Goal: Information Seeking & Learning: Check status

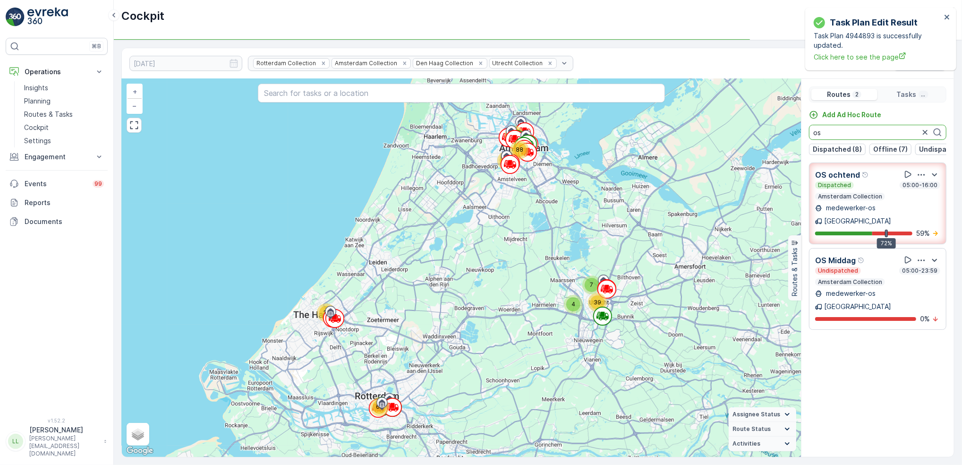
drag, startPoint x: 833, startPoint y: 136, endPoint x: 785, endPoint y: 149, distance: 49.5
click at [797, 137] on div "31 4 7 65 39 71 97 88 + − Satellite Roadmap Terrain Hybrid Leaflet Keyboard sho…" at bounding box center [538, 268] width 833 height 378
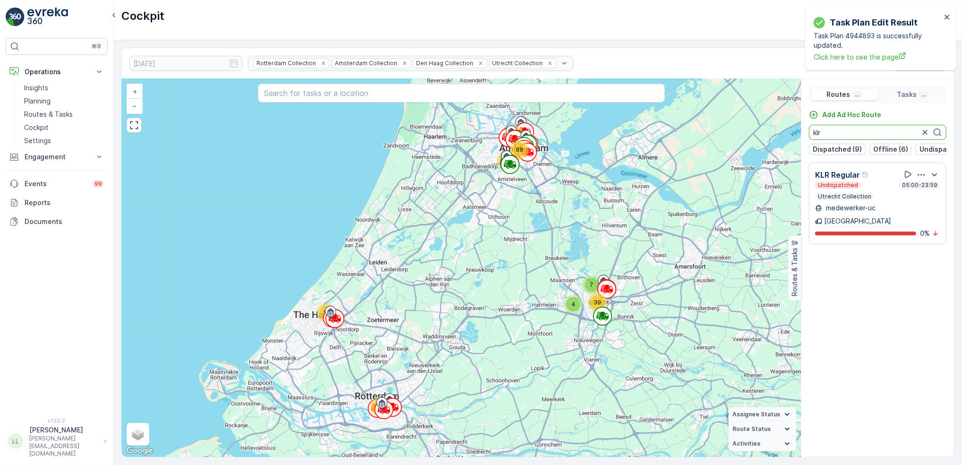
click at [787, 142] on div "31 4 7 65 39 71 97 88 + − Satellite Roadmap Terrain Hybrid Leaflet Keyboard sho…" at bounding box center [538, 268] width 833 height 378
type input "voo"
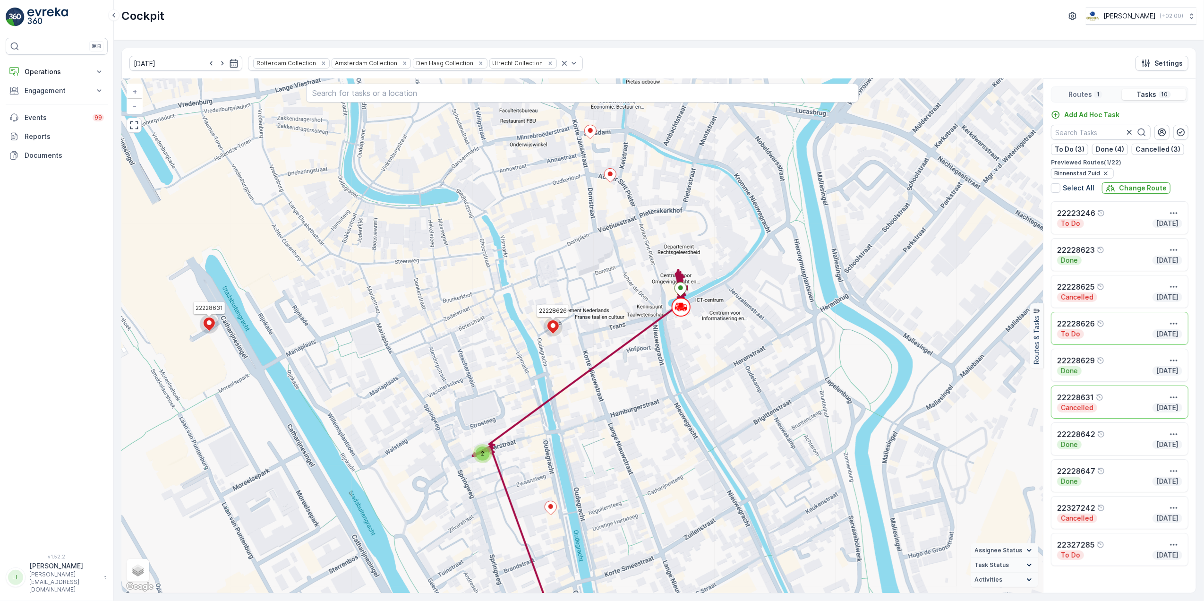
click at [1102, 94] on div "Routes 1" at bounding box center [1086, 94] width 65 height 11
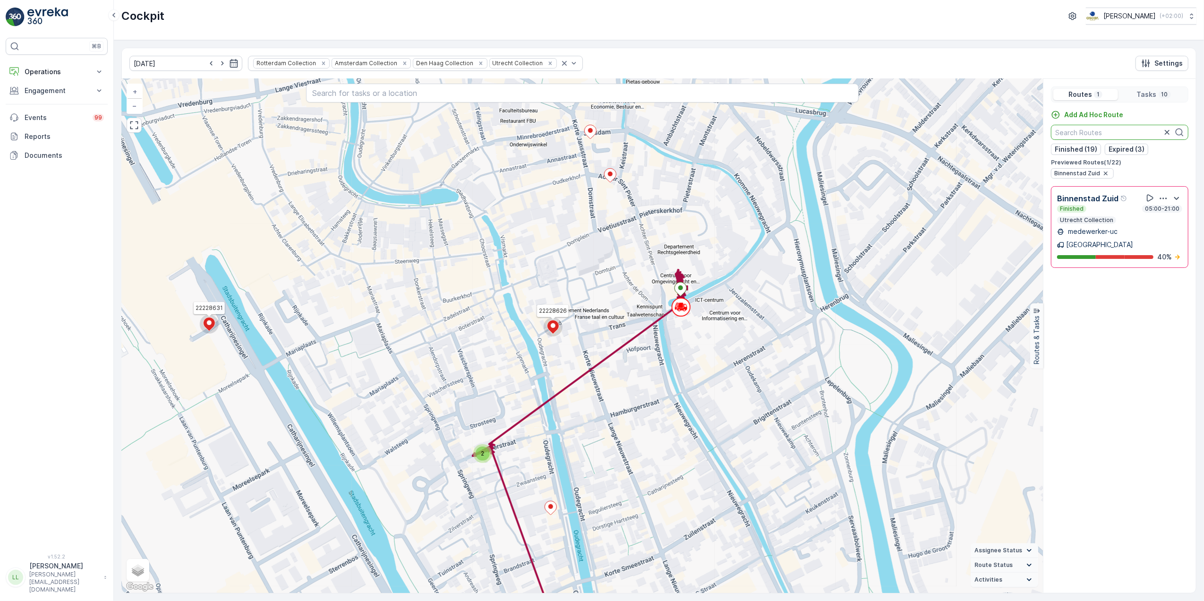
click at [1130, 134] on input "text" at bounding box center [1119, 132] width 137 height 15
click at [1106, 174] on icon "button" at bounding box center [1106, 174] width 8 height 8
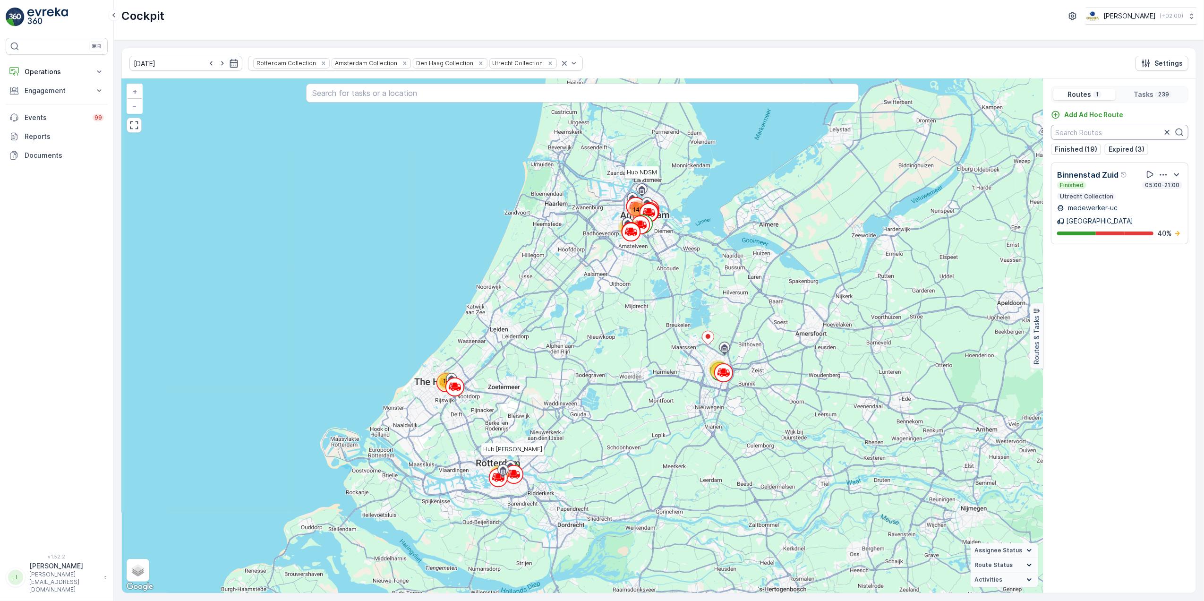
click at [1107, 127] on input "text" at bounding box center [1119, 132] width 137 height 15
type input "v"
type input "binn"
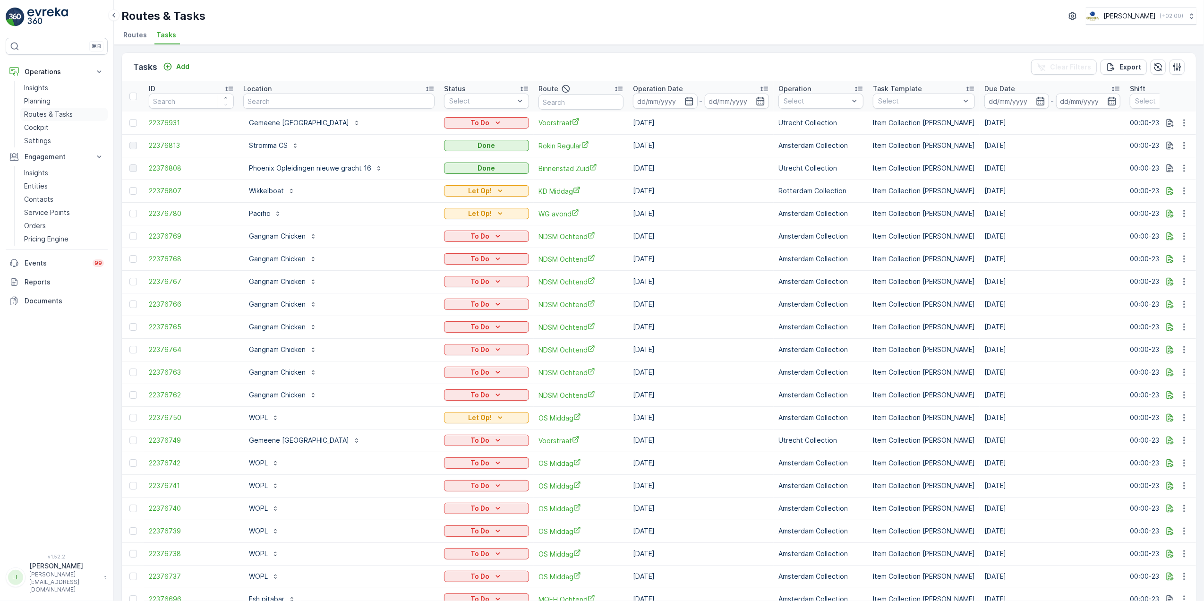
drag, startPoint x: 57, startPoint y: 113, endPoint x: 72, endPoint y: 109, distance: 15.4
click at [57, 113] on p "Routes & Tasks" at bounding box center [48, 114] width 49 height 9
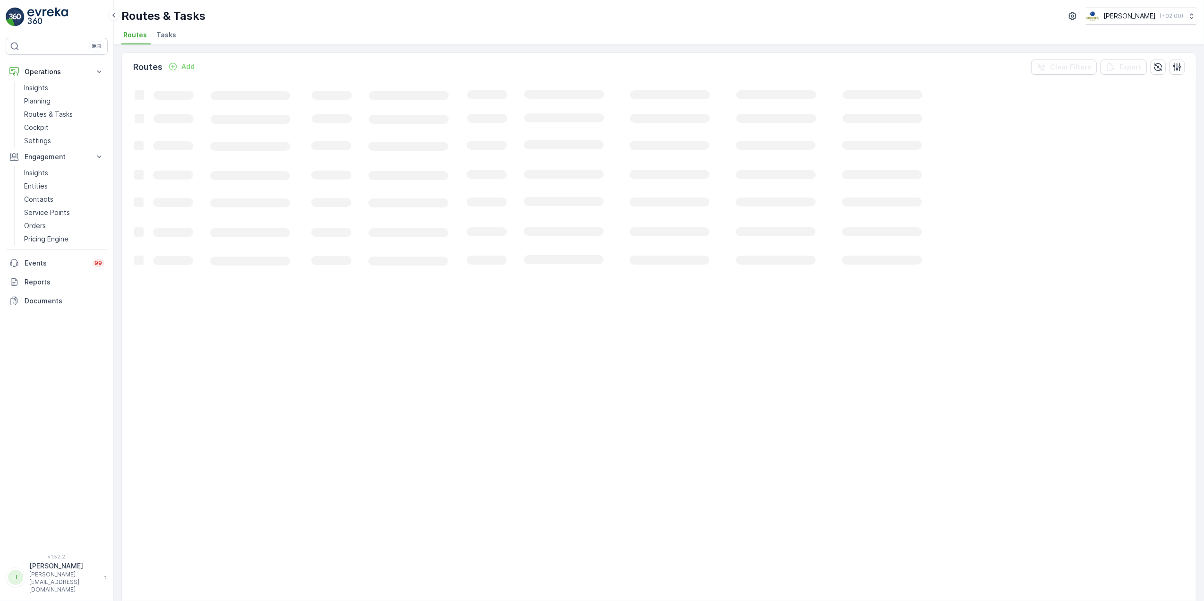
click at [162, 36] on span "Tasks" at bounding box center [166, 34] width 20 height 9
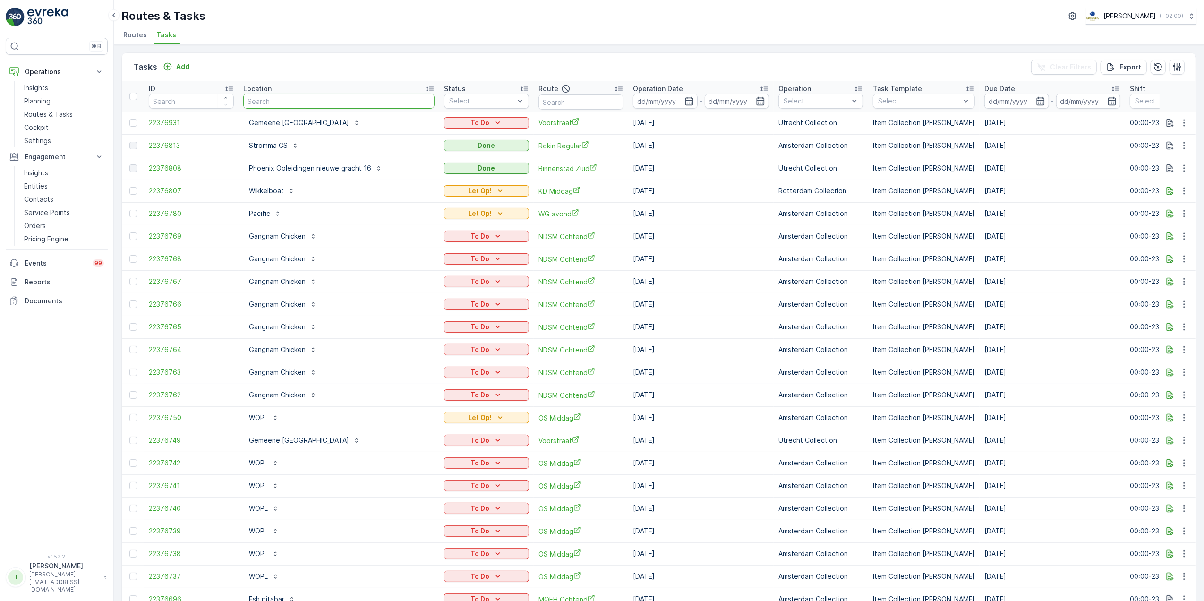
click at [318, 101] on input "text" at bounding box center [338, 101] width 191 height 15
type input "c"
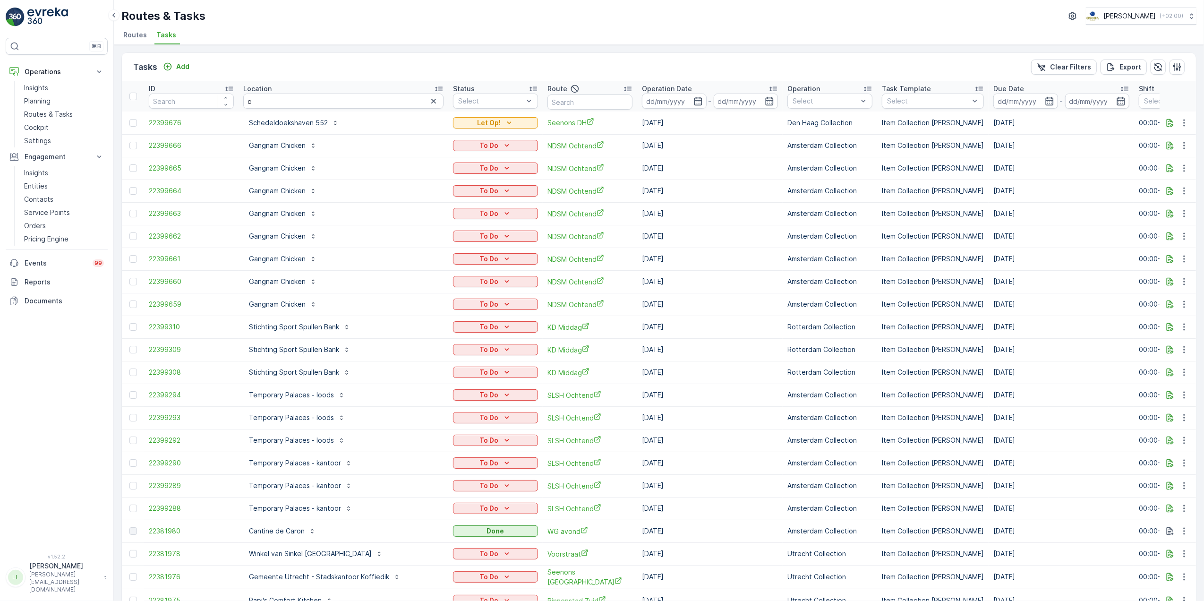
click at [284, 99] on input "c" at bounding box center [343, 101] width 200 height 15
type input "cons"
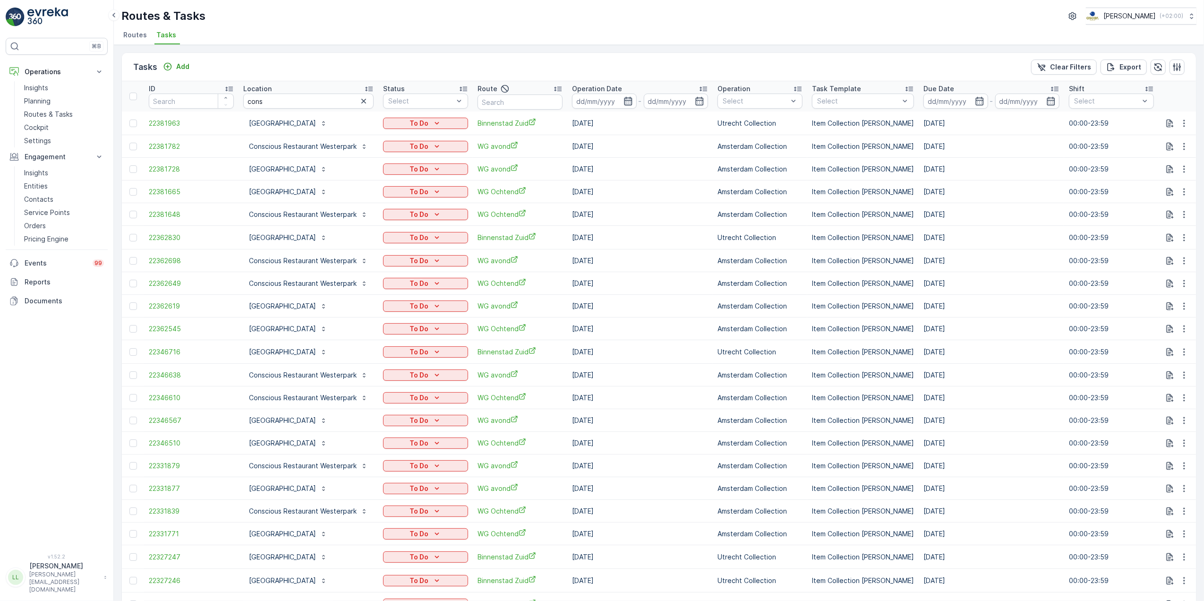
click at [630, 101] on icon "button" at bounding box center [628, 100] width 9 height 9
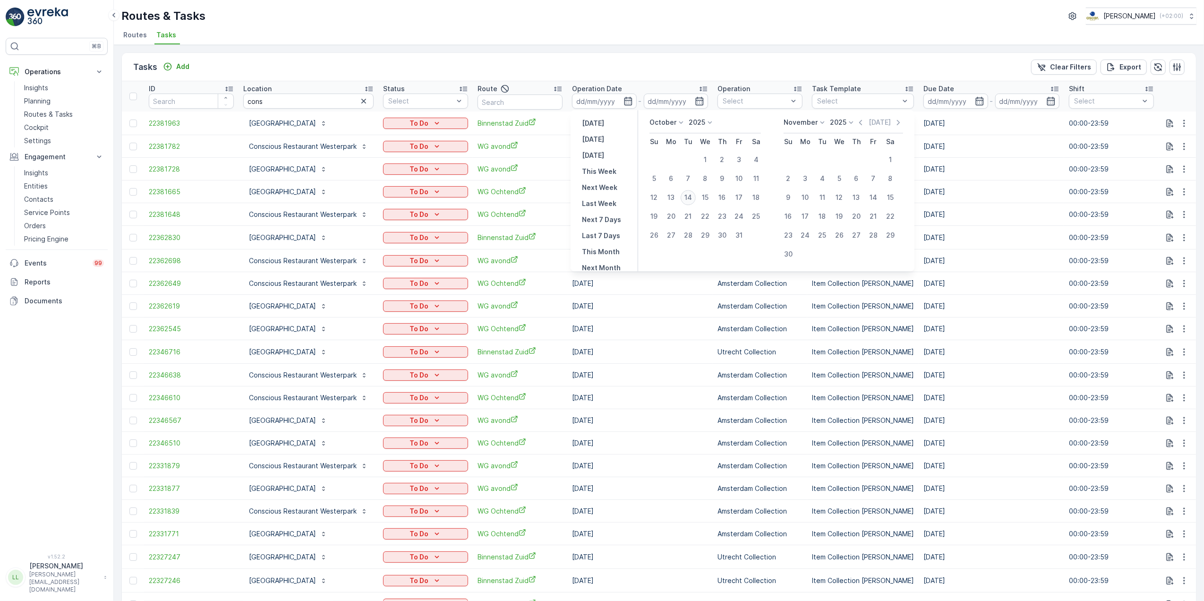
click at [687, 198] on div "14" at bounding box center [688, 197] width 15 height 15
type input "14.10.2025"
click at [687, 198] on div "14" at bounding box center [688, 197] width 15 height 15
type input "14.10.2025"
click at [687, 198] on div "14" at bounding box center [688, 197] width 15 height 15
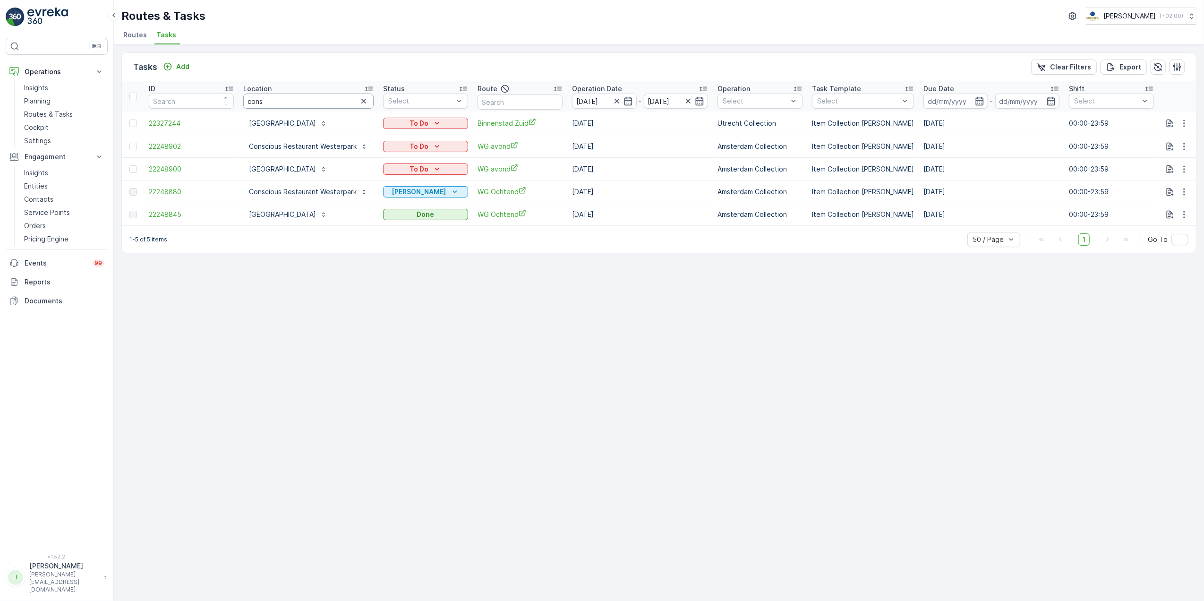
click at [343, 101] on input "cons" at bounding box center [308, 101] width 130 height 15
click at [1187, 123] on icon "button" at bounding box center [1184, 123] width 9 height 9
click at [1078, 292] on div "Tasks Add Clear Filters Export ID Location cons Status Select Route Operation D…" at bounding box center [659, 323] width 1091 height 556
click at [279, 99] on input "cons" at bounding box center [308, 101] width 130 height 15
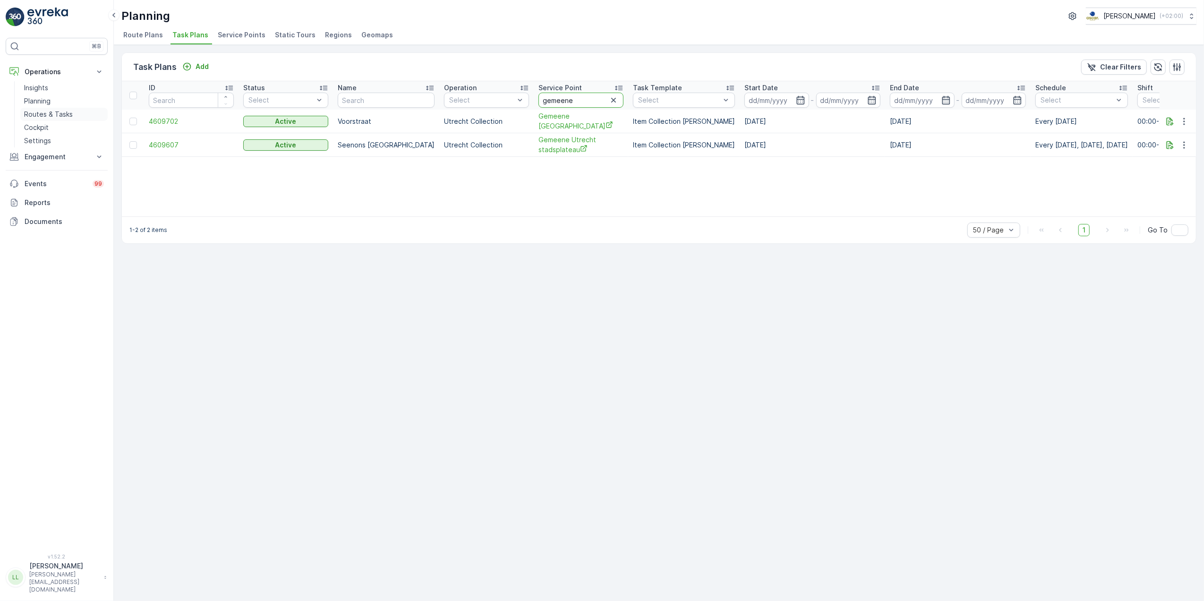
click at [41, 111] on p "Routes & Tasks" at bounding box center [48, 114] width 49 height 9
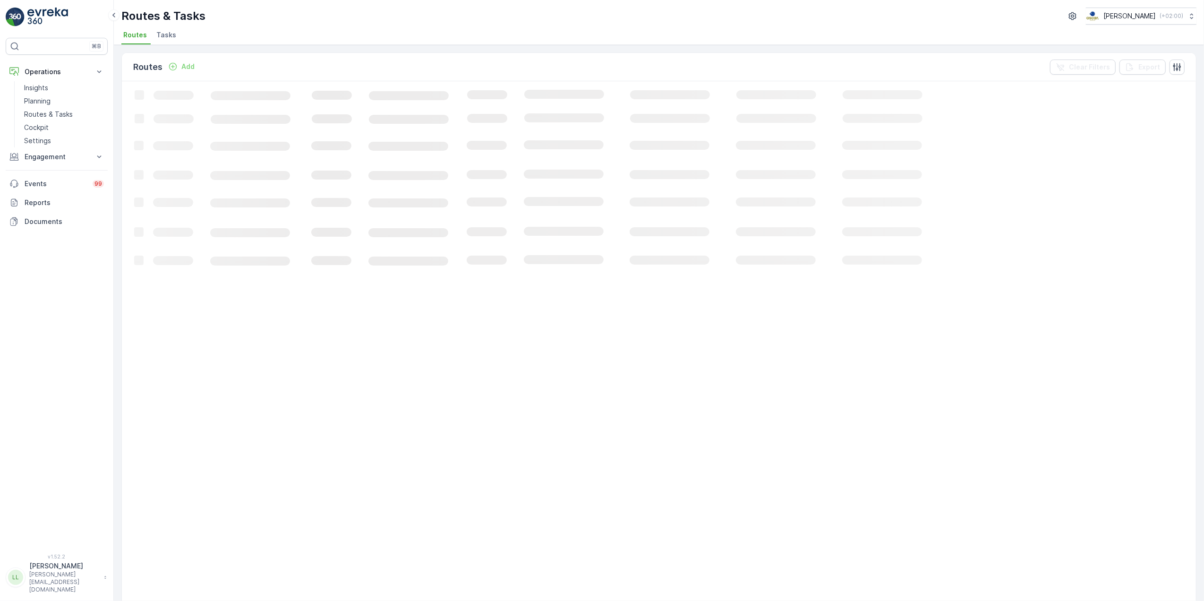
click at [167, 40] on span "Tasks" at bounding box center [166, 34] width 20 height 9
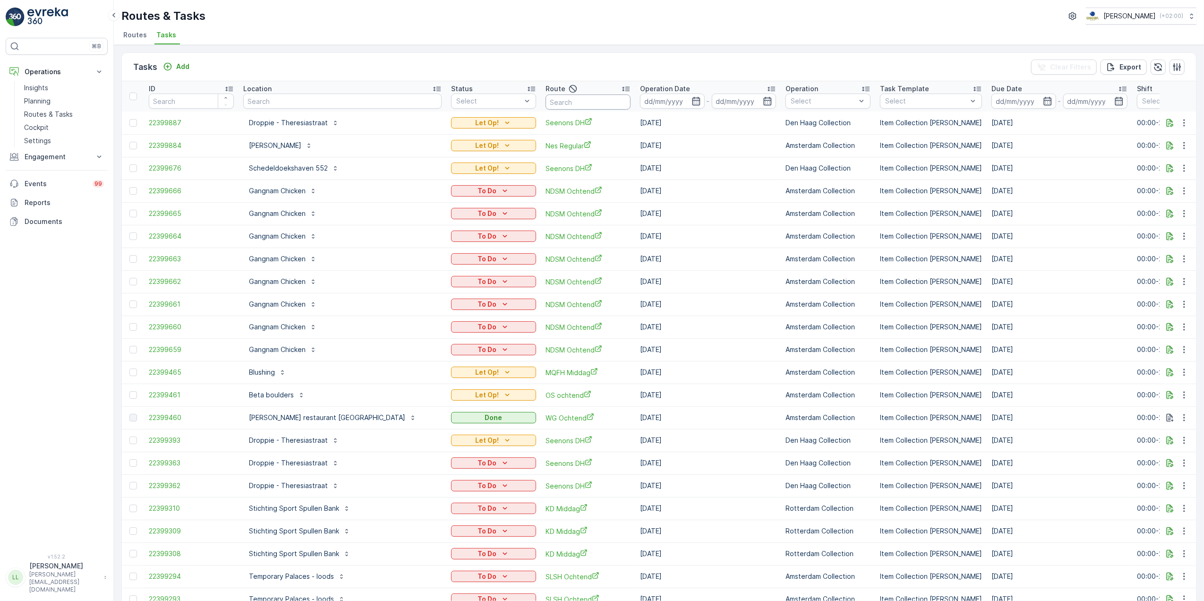
click at [547, 104] on input "text" at bounding box center [588, 101] width 85 height 15
type input "mq"
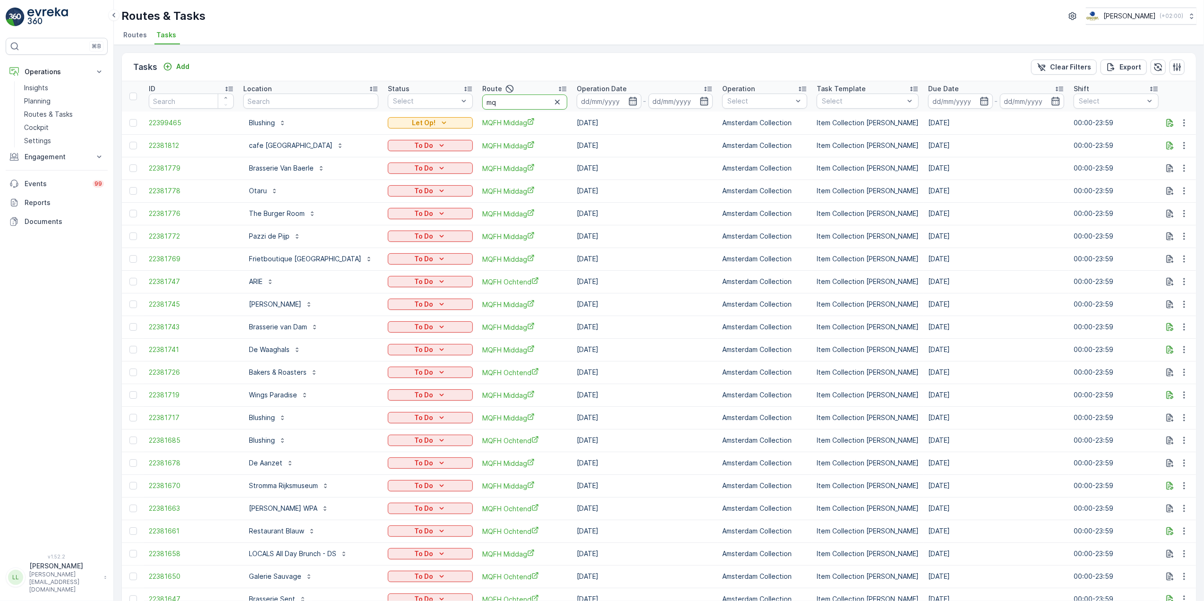
drag, startPoint x: 514, startPoint y: 103, endPoint x: 479, endPoint y: 99, distance: 35.6
click at [479, 99] on th "Route mq" at bounding box center [525, 96] width 94 height 30
type input "os"
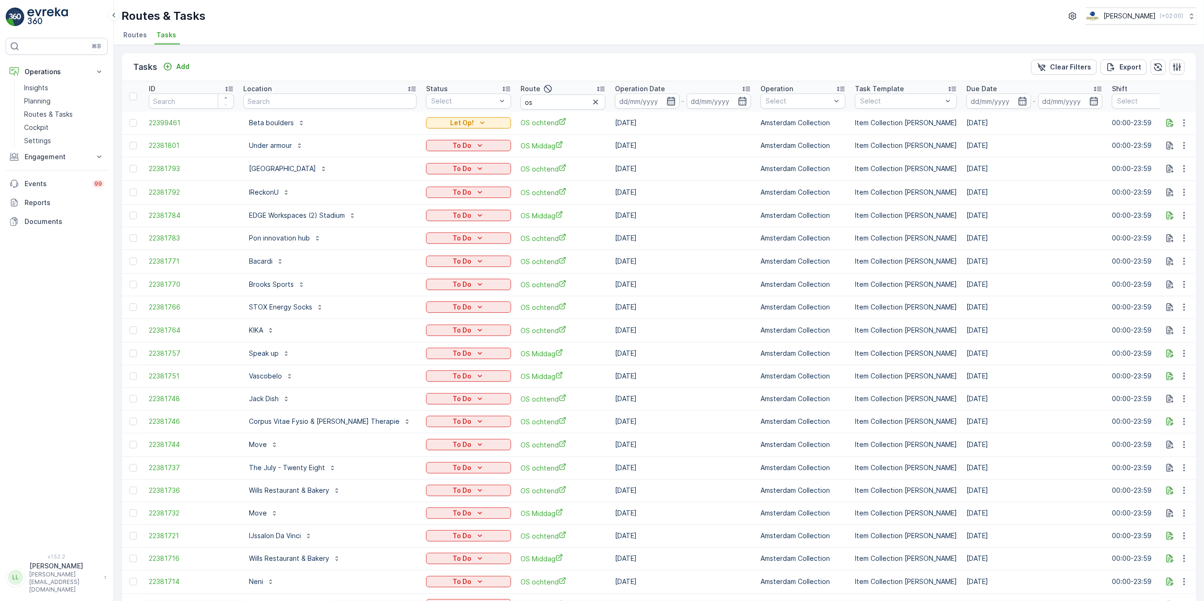
click at [667, 102] on icon "button" at bounding box center [671, 101] width 8 height 9
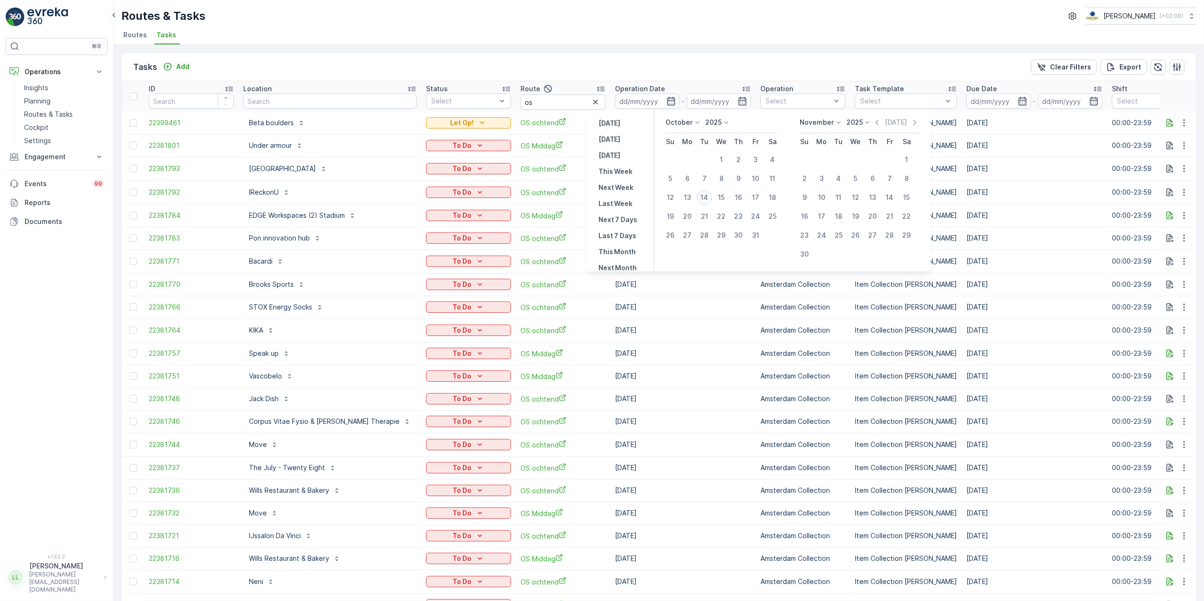
click at [706, 200] on div "14" at bounding box center [704, 197] width 15 height 15
type input "14.10.2025"
click at [706, 200] on div "14" at bounding box center [704, 197] width 15 height 15
type input "14.10.2025"
click at [706, 200] on div "14" at bounding box center [704, 197] width 15 height 15
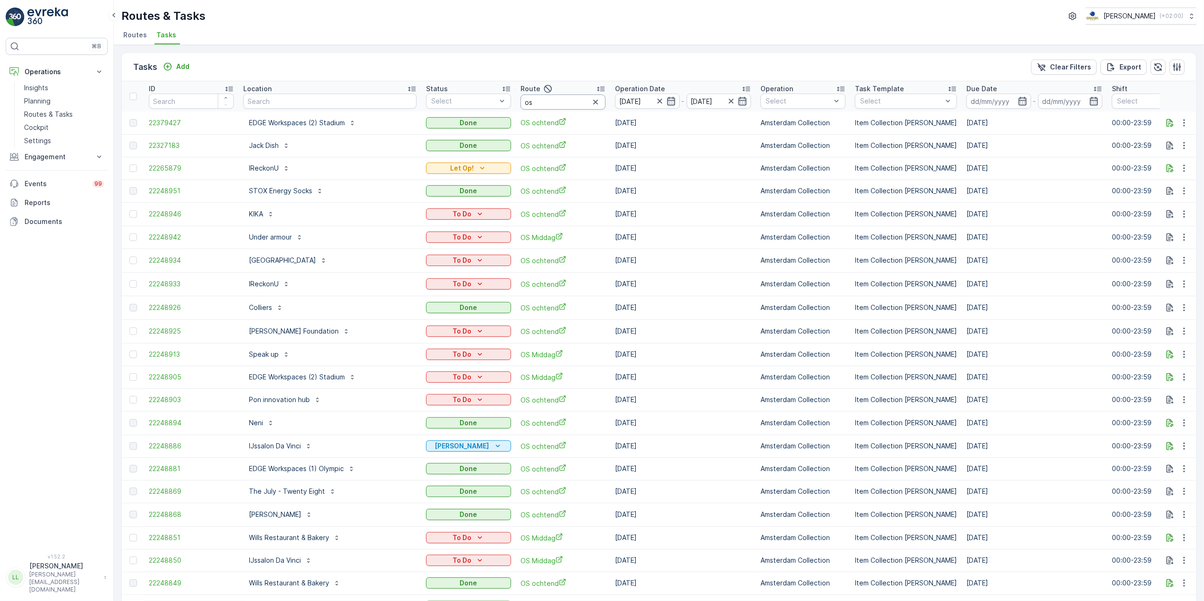
click at [528, 99] on input "os" at bounding box center [563, 101] width 85 height 15
type input "os och"
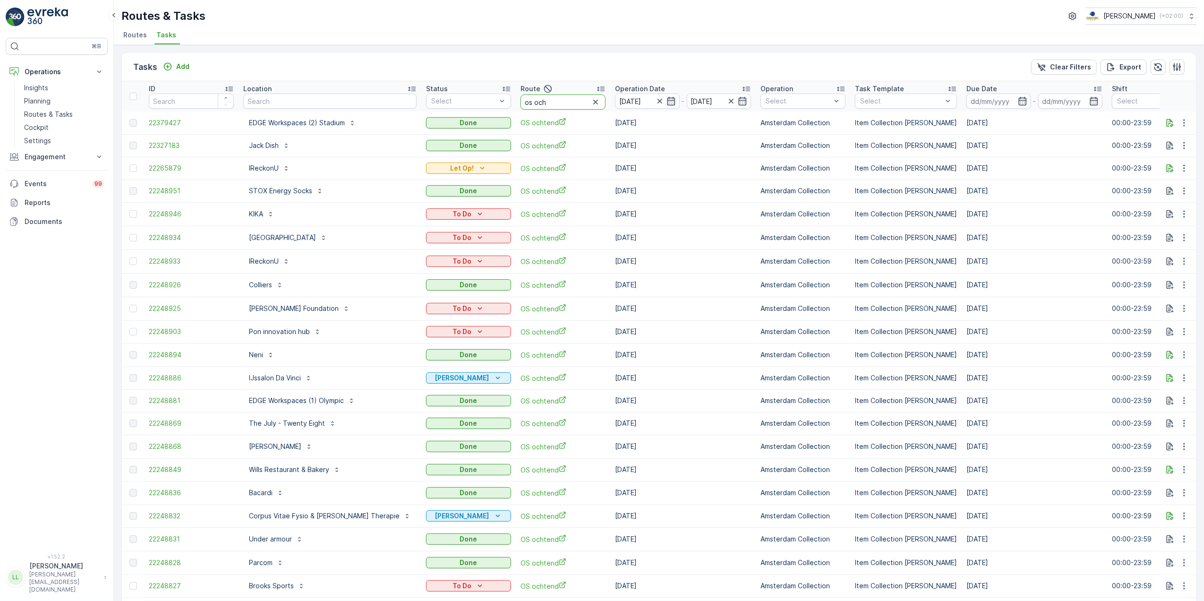
drag, startPoint x: 524, startPoint y: 99, endPoint x: 494, endPoint y: 100, distance: 29.3
click at [521, 100] on input "os och" at bounding box center [563, 101] width 85 height 15
click at [292, 94] on input "text" at bounding box center [329, 101] width 173 height 15
type input "vendel"
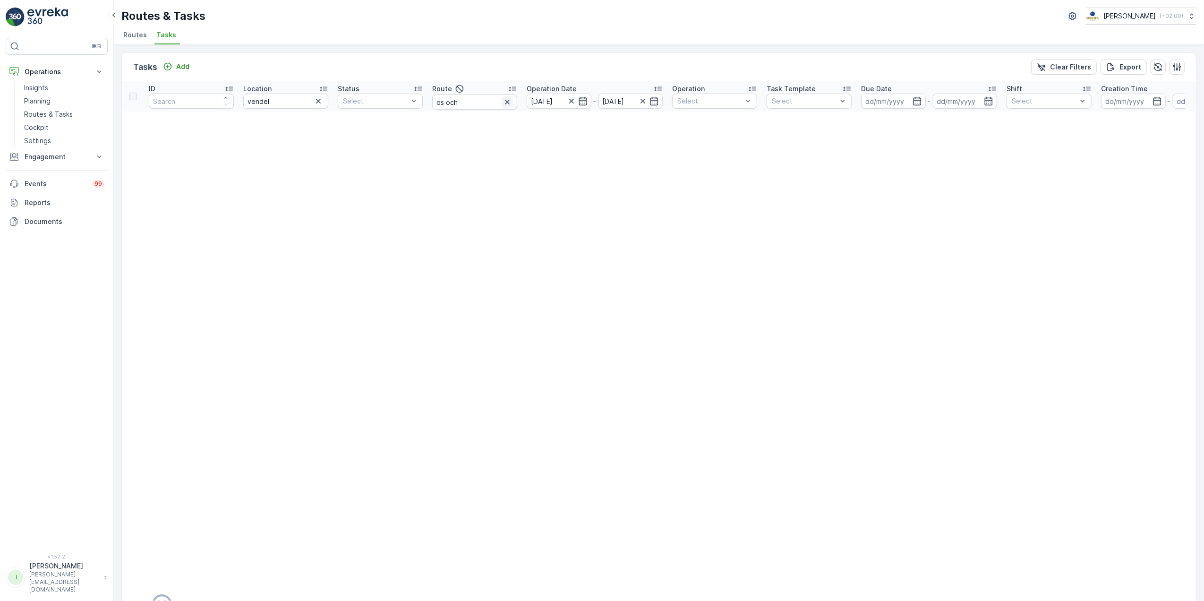
click at [510, 103] on icon "button" at bounding box center [507, 101] width 9 height 9
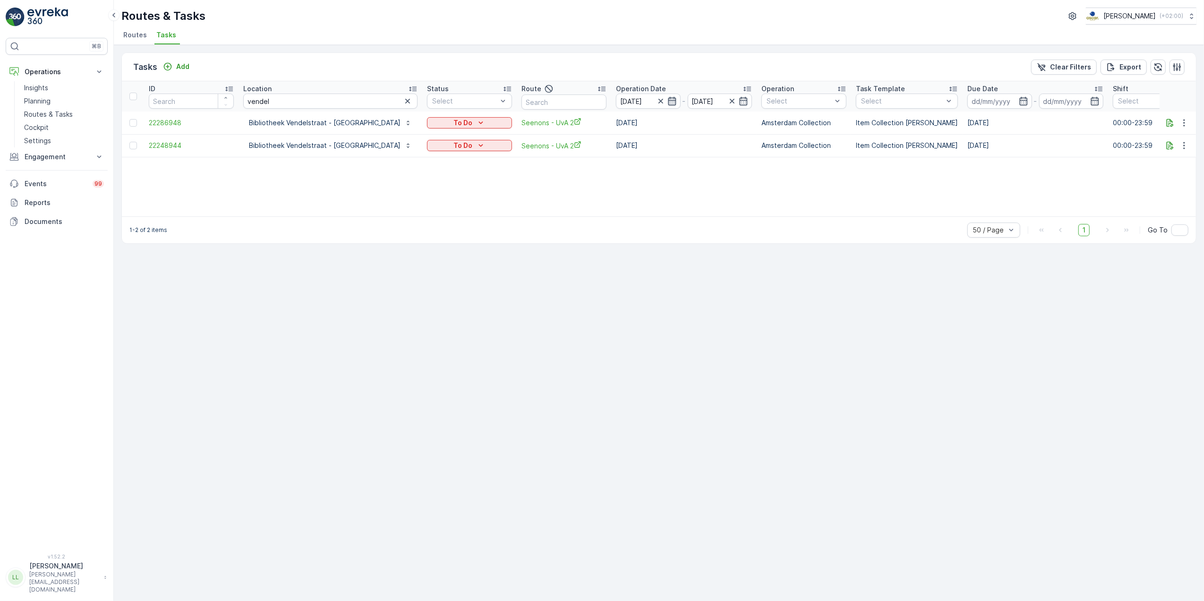
click at [668, 102] on icon "button" at bounding box center [672, 101] width 8 height 9
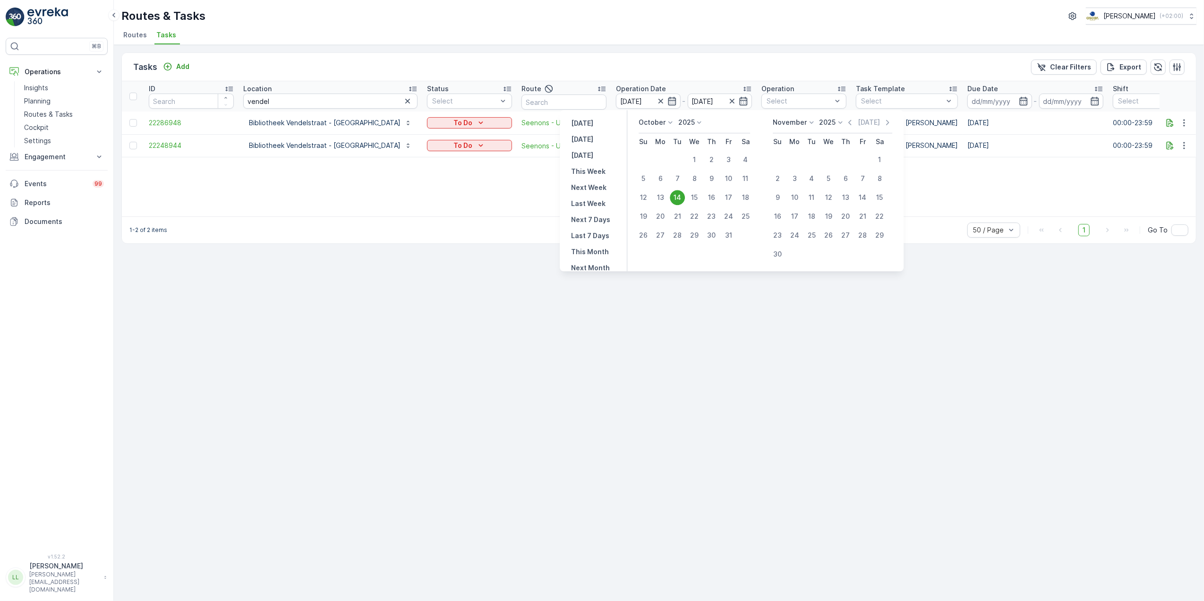
click at [577, 66] on div "Tasks Add Clear Filters Export" at bounding box center [659, 67] width 1074 height 28
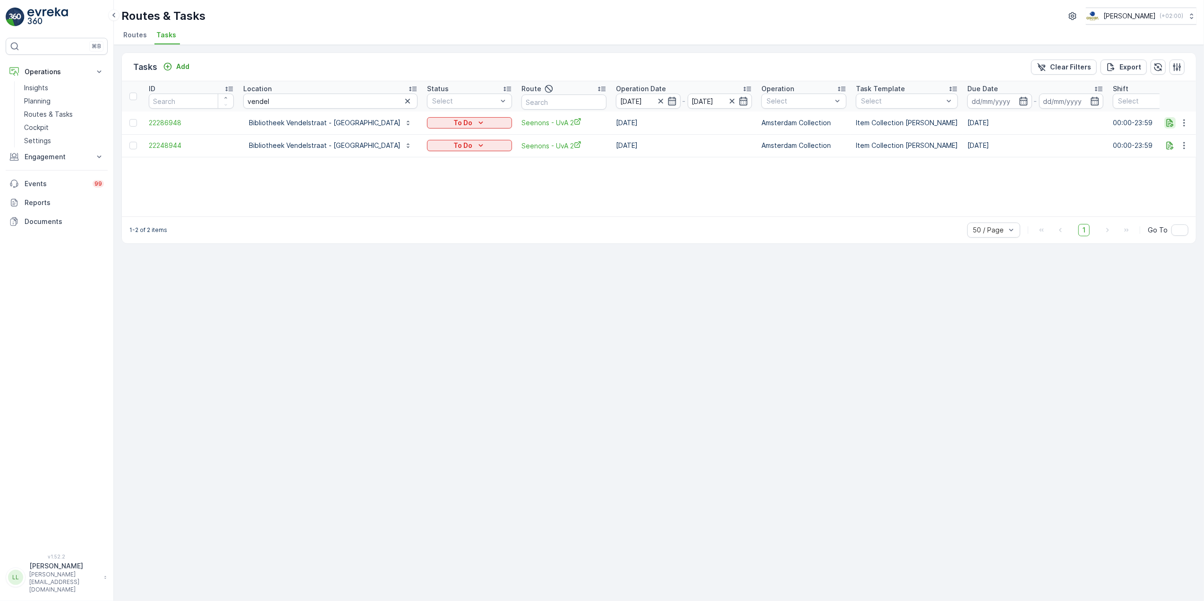
click at [1172, 124] on icon "button" at bounding box center [1170, 122] width 9 height 9
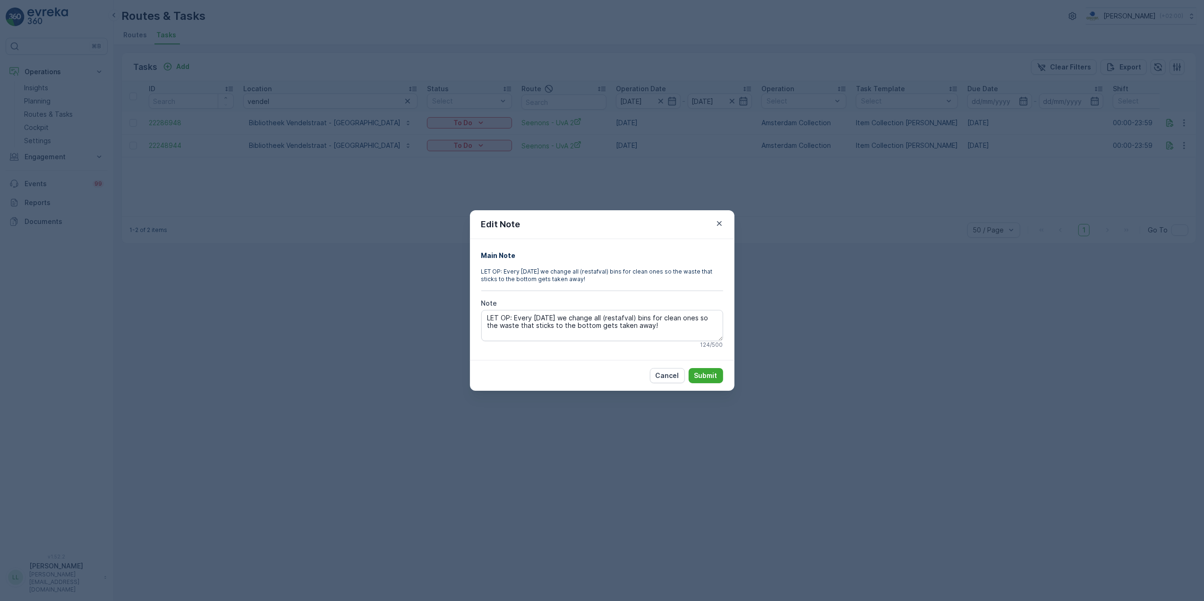
click at [1121, 198] on div "Edit Note Main Note LET OP: Every Tuesday we change all (restafval) bins for cl…" at bounding box center [602, 300] width 1204 height 601
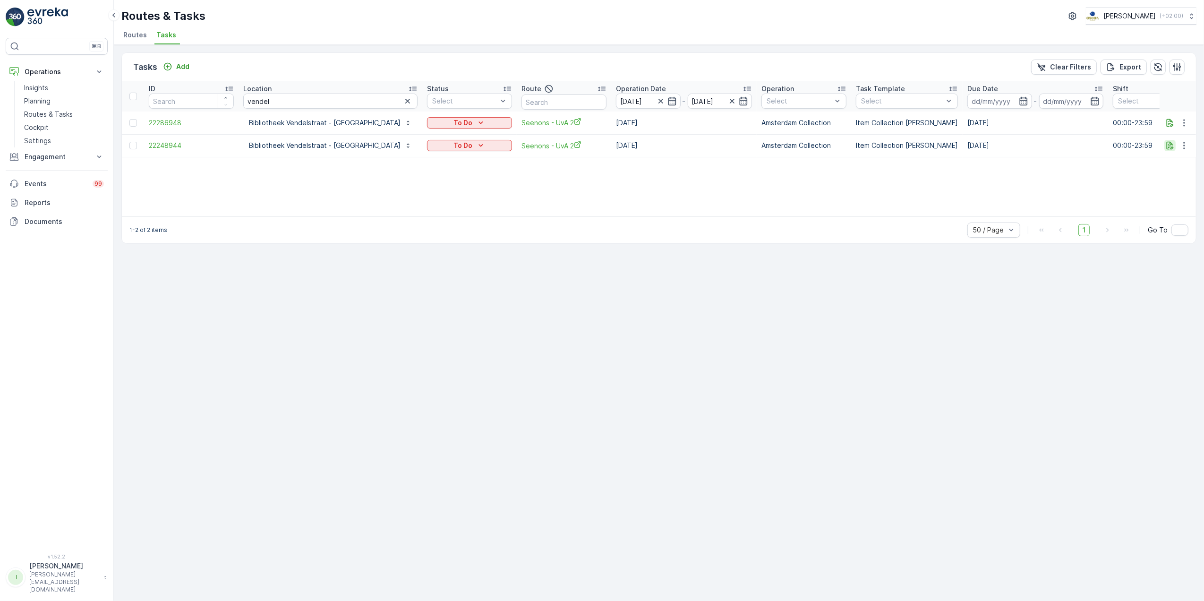
click at [1170, 142] on icon "button" at bounding box center [1170, 146] width 7 height 8
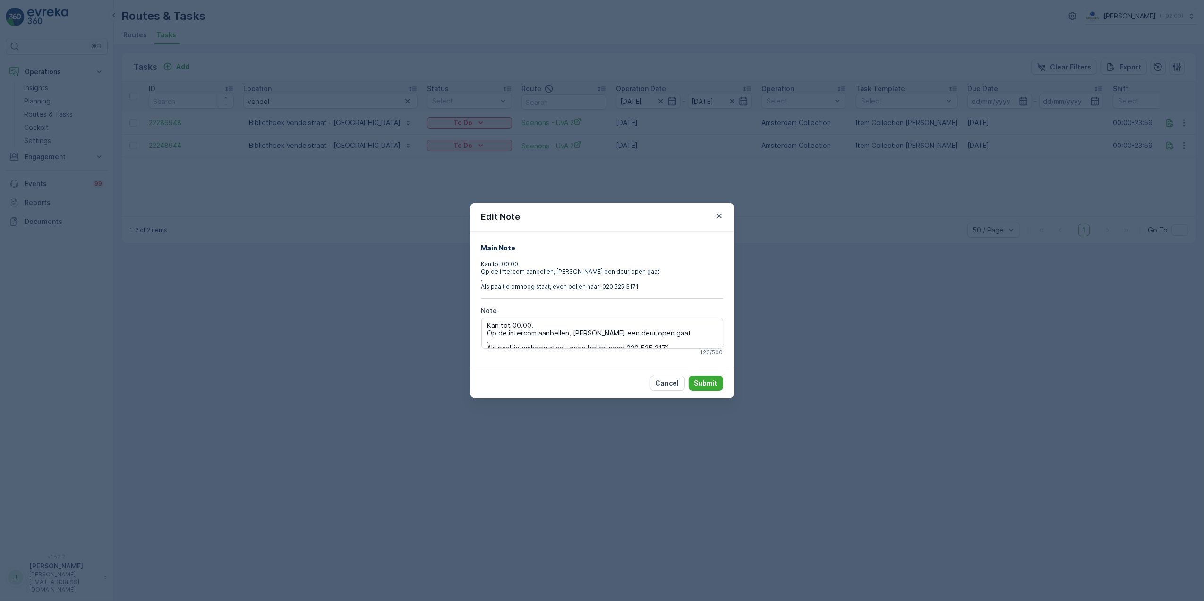
click at [830, 243] on div "Edit Note Main Note Kan tot 00.00. Op de intercom aanbellen, dan een deur open …" at bounding box center [602, 300] width 1204 height 601
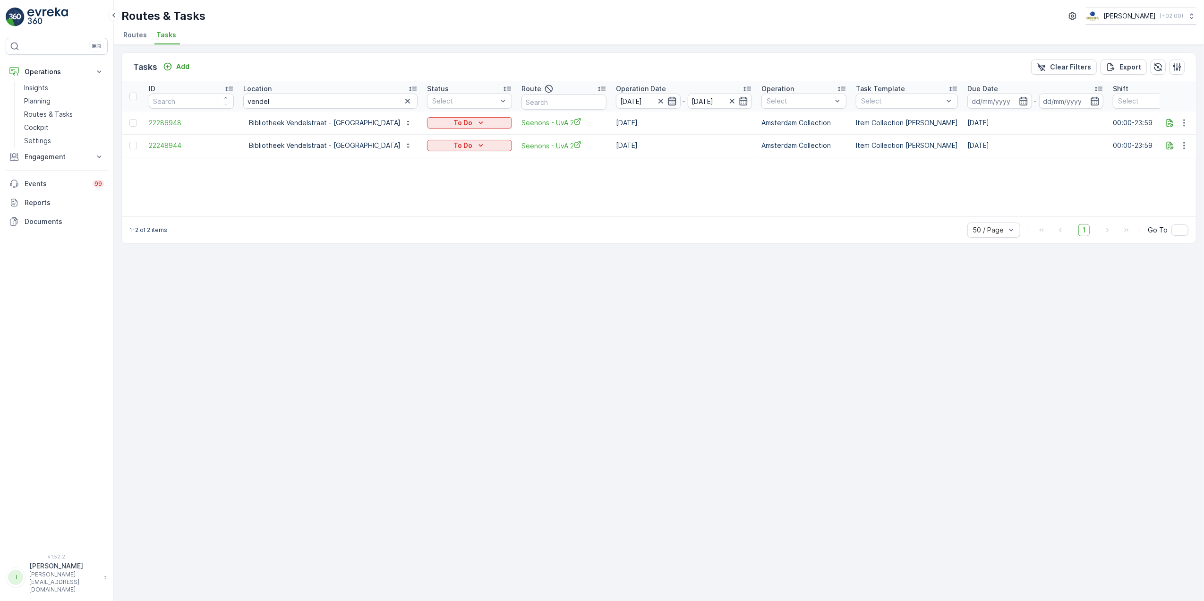
click at [668, 101] on icon "button" at bounding box center [672, 101] width 8 height 9
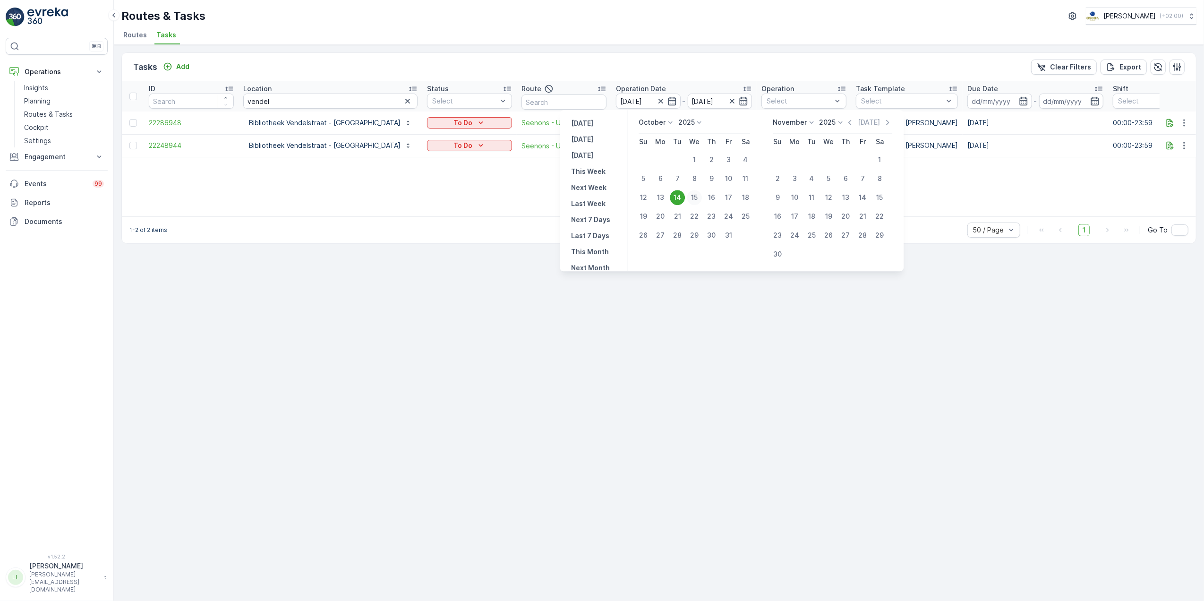
click at [700, 196] on div "15" at bounding box center [694, 197] width 15 height 15
type input "15.10.2025"
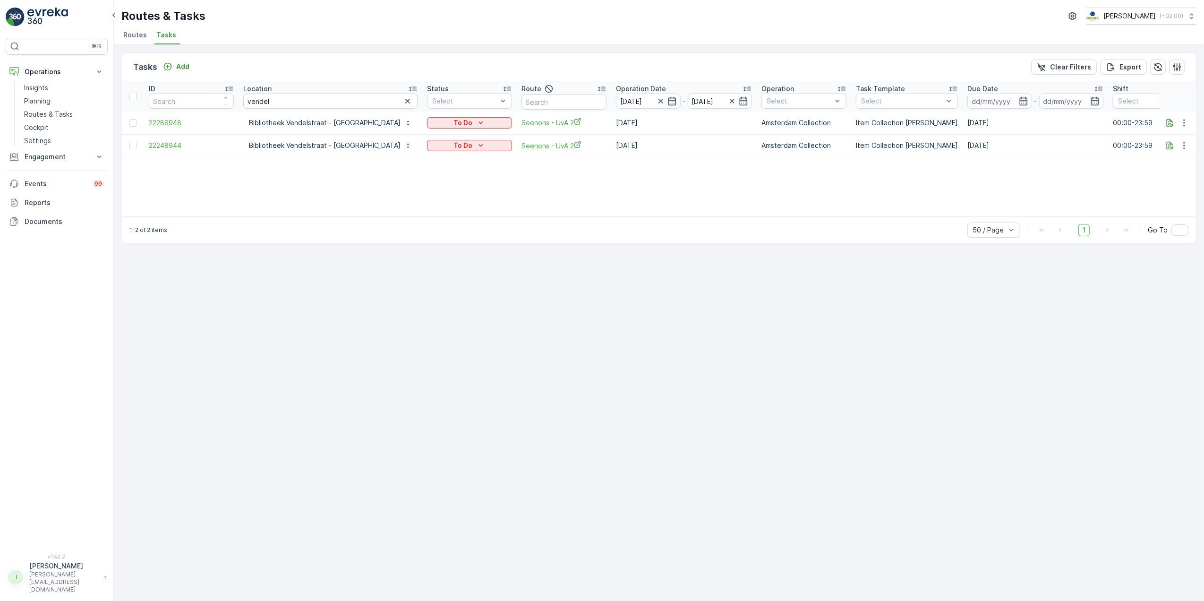
click at [700, 196] on div "ID Location vendel Status Select Route Operation Date 14.10.2025 - 15.10.2025 O…" at bounding box center [659, 148] width 1074 height 135
click at [1185, 123] on icon "button" at bounding box center [1184, 122] width 1 height 7
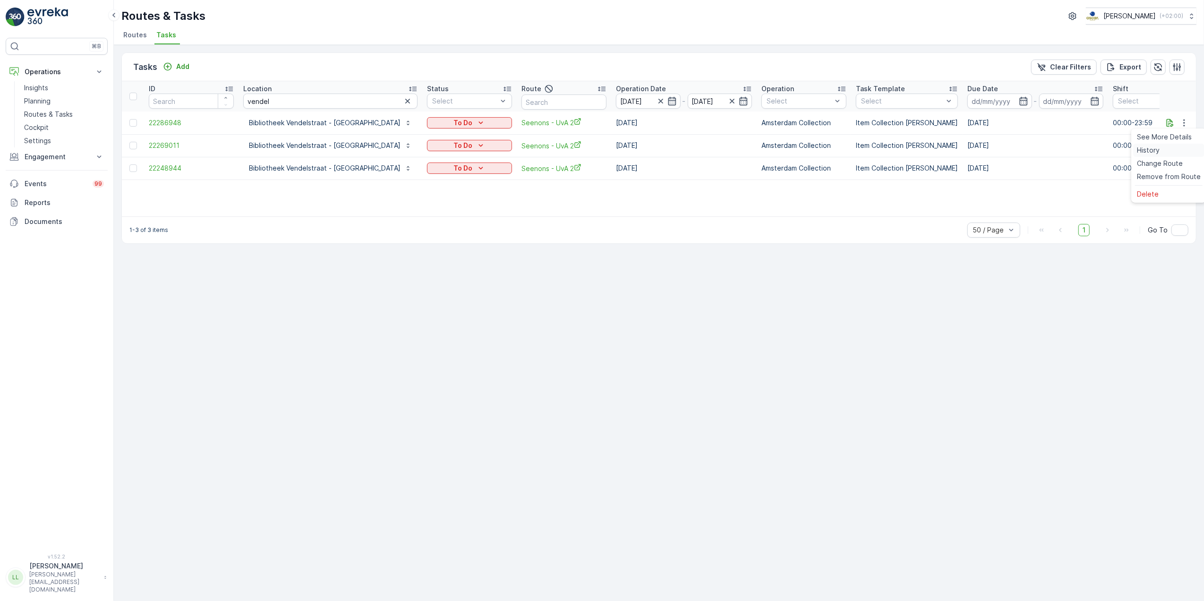
click at [1175, 153] on div "History" at bounding box center [1169, 150] width 71 height 13
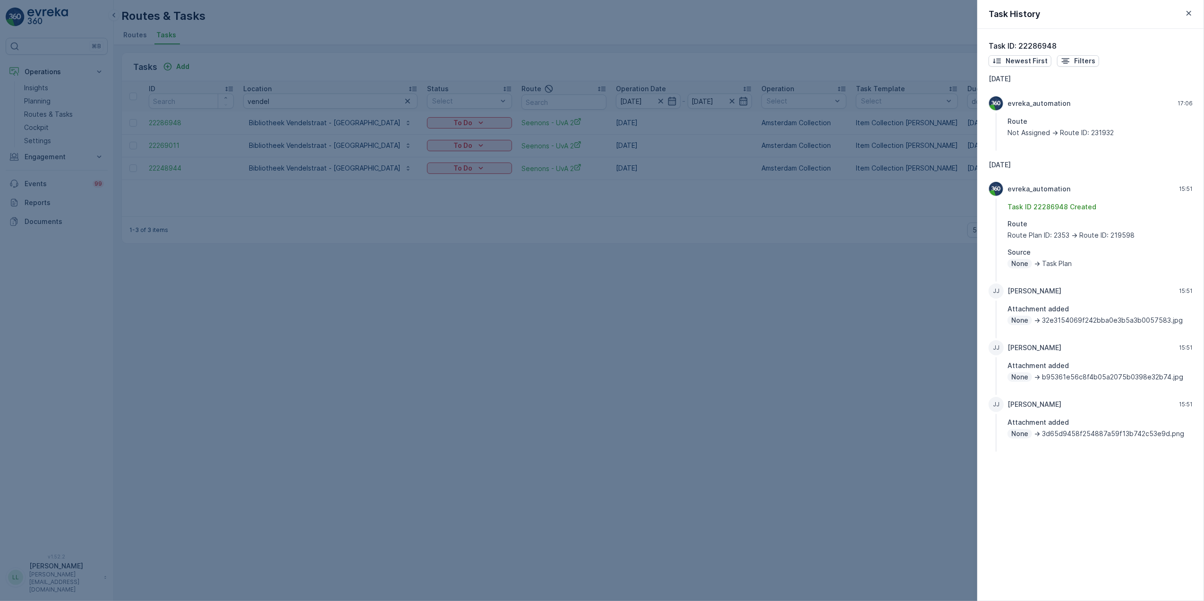
click at [919, 278] on div at bounding box center [602, 300] width 1204 height 601
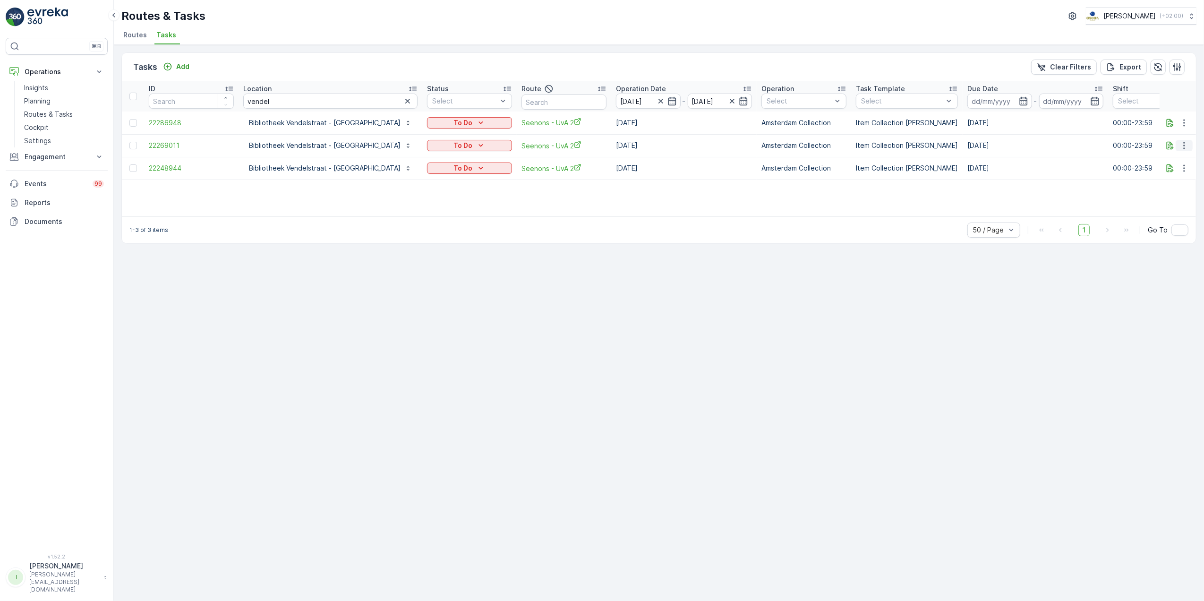
click at [1187, 147] on icon "button" at bounding box center [1184, 145] width 9 height 9
click at [1165, 176] on div "History" at bounding box center [1169, 173] width 71 height 13
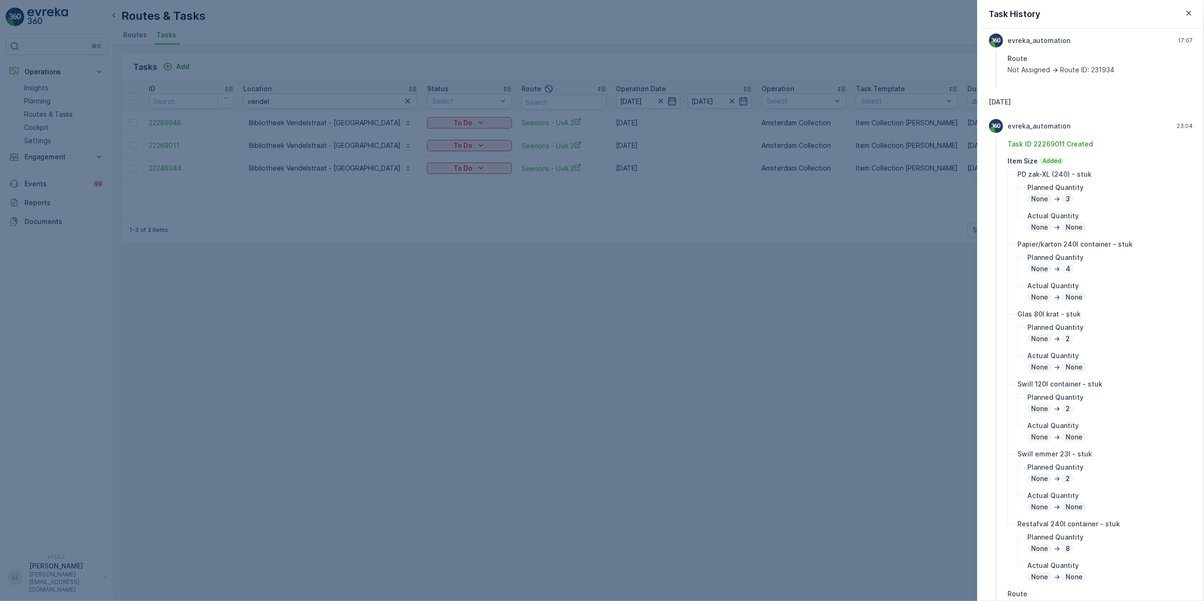
scroll to position [126, 0]
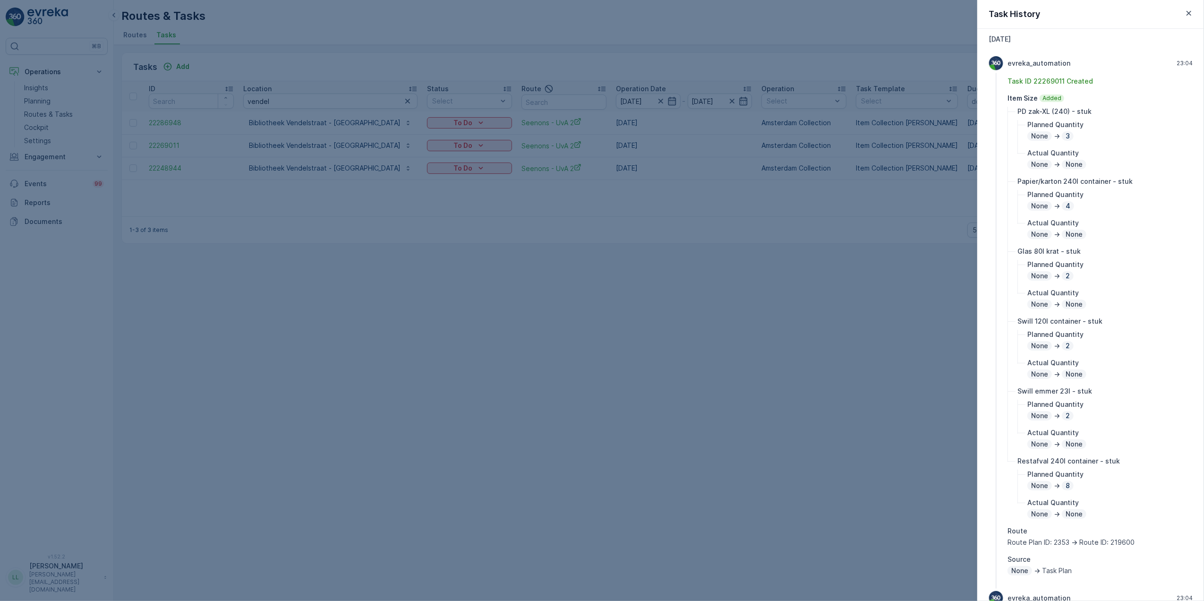
click at [632, 361] on div at bounding box center [602, 300] width 1204 height 601
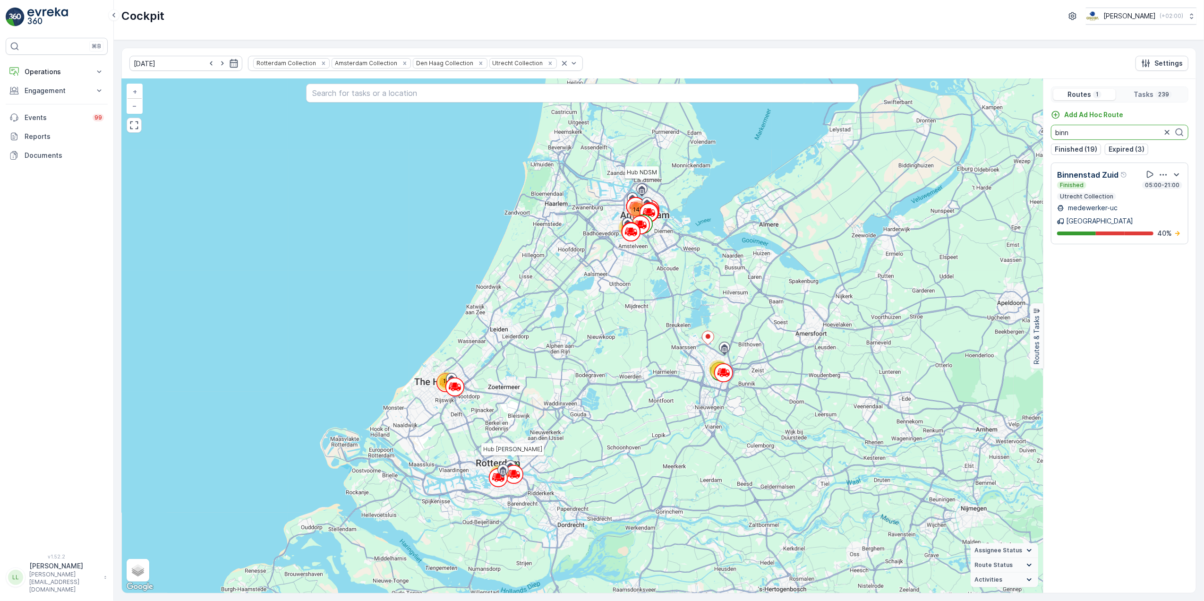
drag, startPoint x: 1078, startPoint y: 134, endPoint x: 1039, endPoint y: 142, distance: 39.5
click at [1039, 142] on div "42 14 22 19 141 Hub NDSM Hub [PERSON_NAME] + − Satellite Roadmap Terrain Hybrid…" at bounding box center [659, 336] width 1074 height 514
type input "s"
type input "cs"
click at [1167, 130] on icon "button" at bounding box center [1167, 132] width 9 height 9
